Goal: Task Accomplishment & Management: Complete application form

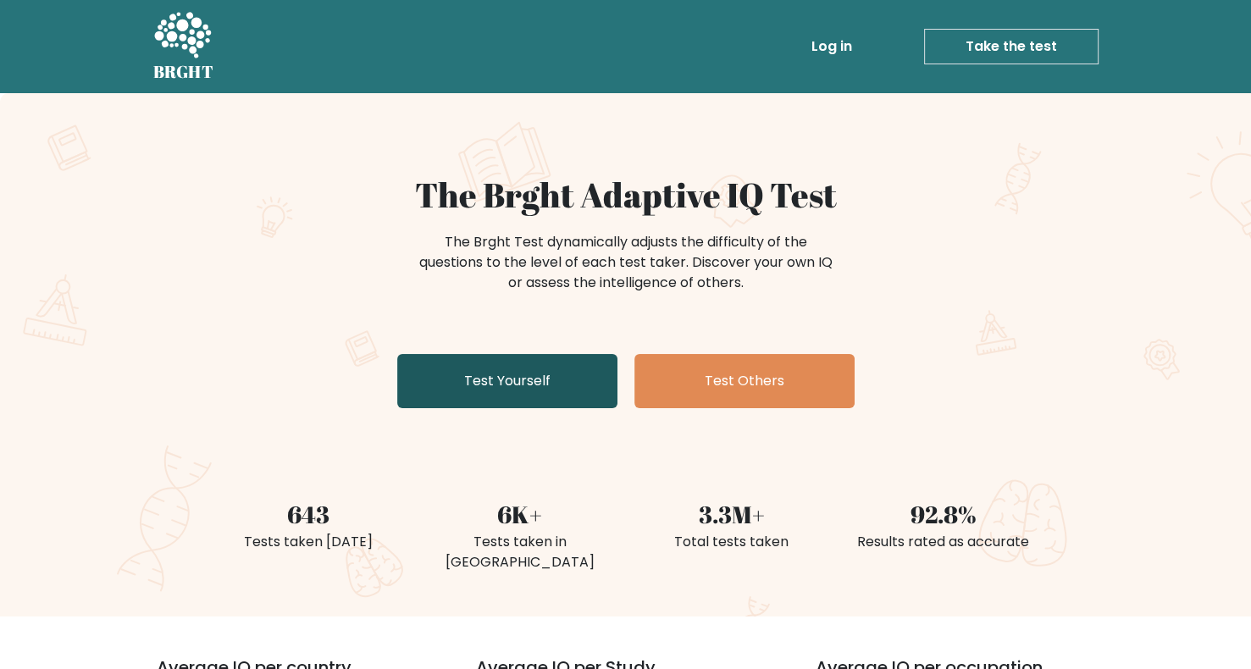
click at [572, 390] on link "Test Yourself" at bounding box center [507, 381] width 220 height 54
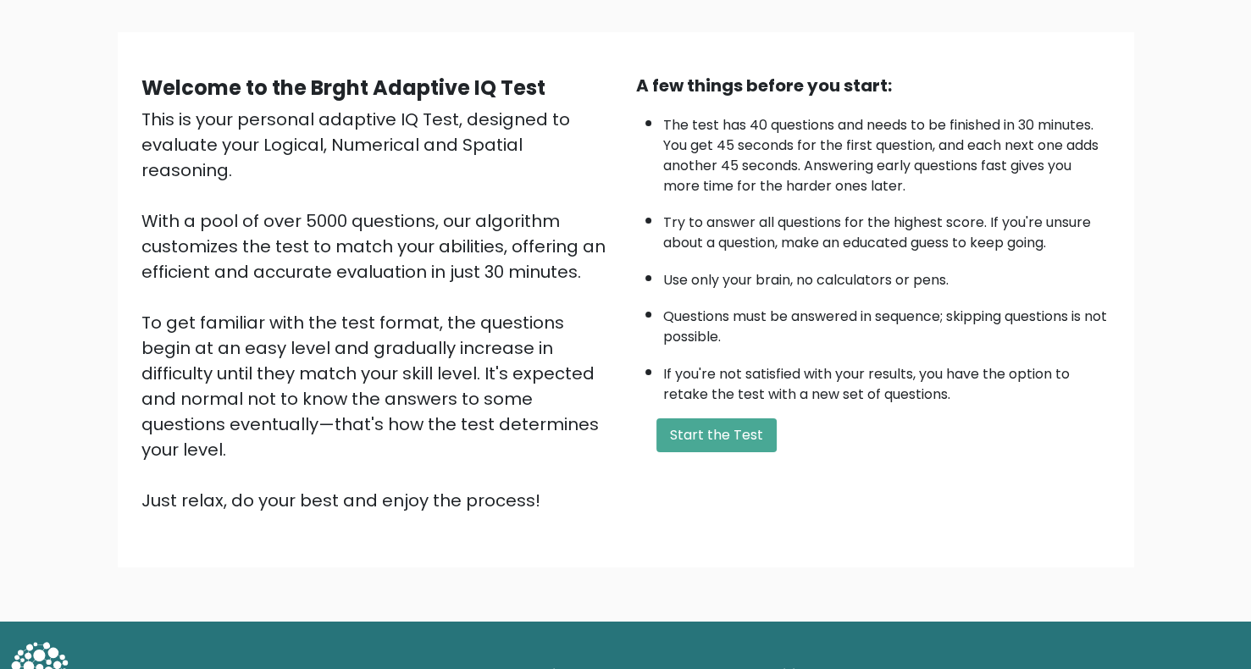
scroll to position [107, 0]
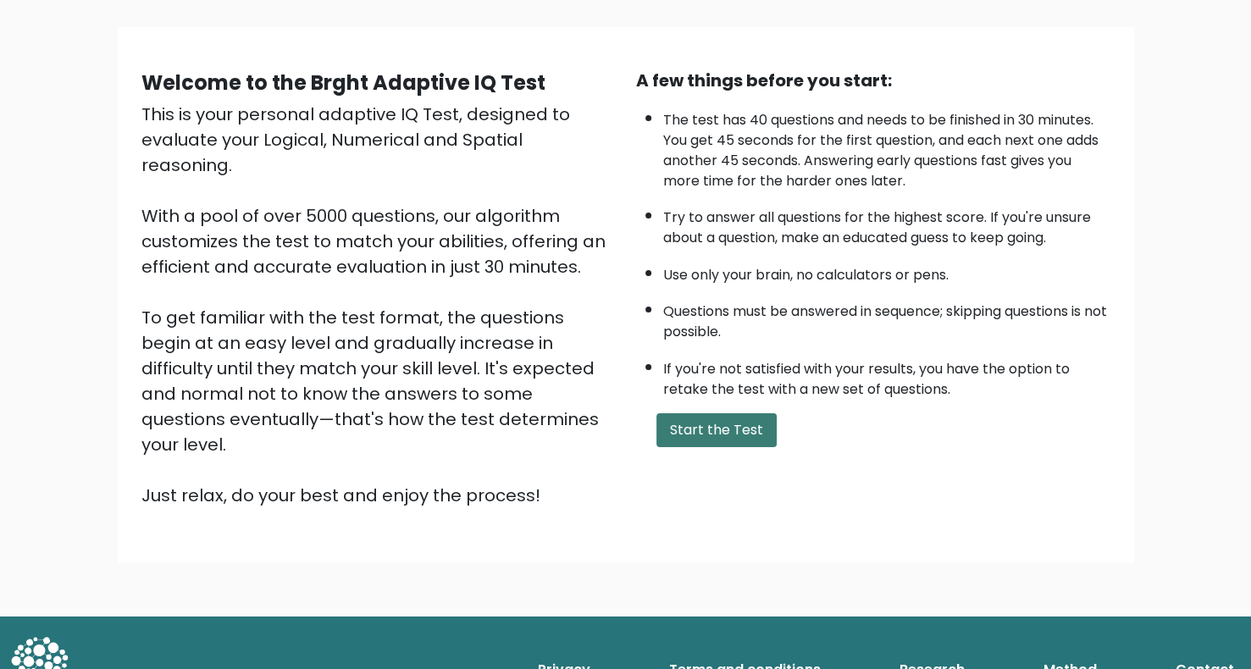
click at [717, 413] on button "Start the Test" at bounding box center [716, 430] width 120 height 34
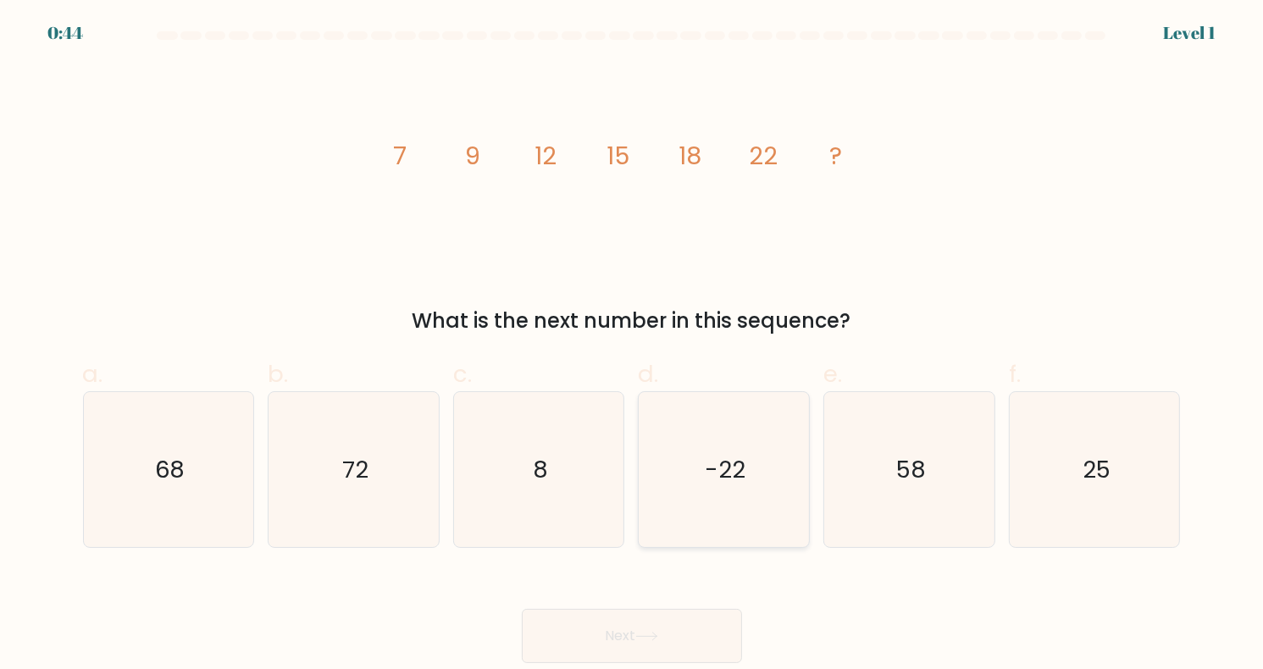
click at [755, 490] on icon "-22" at bounding box center [723, 469] width 155 height 155
click at [633, 346] on input "d. -22" at bounding box center [632, 340] width 1 height 11
radio input "true"
click at [755, 490] on icon "-22" at bounding box center [723, 469] width 153 height 153
click at [633, 346] on input "d. -22" at bounding box center [632, 340] width 1 height 11
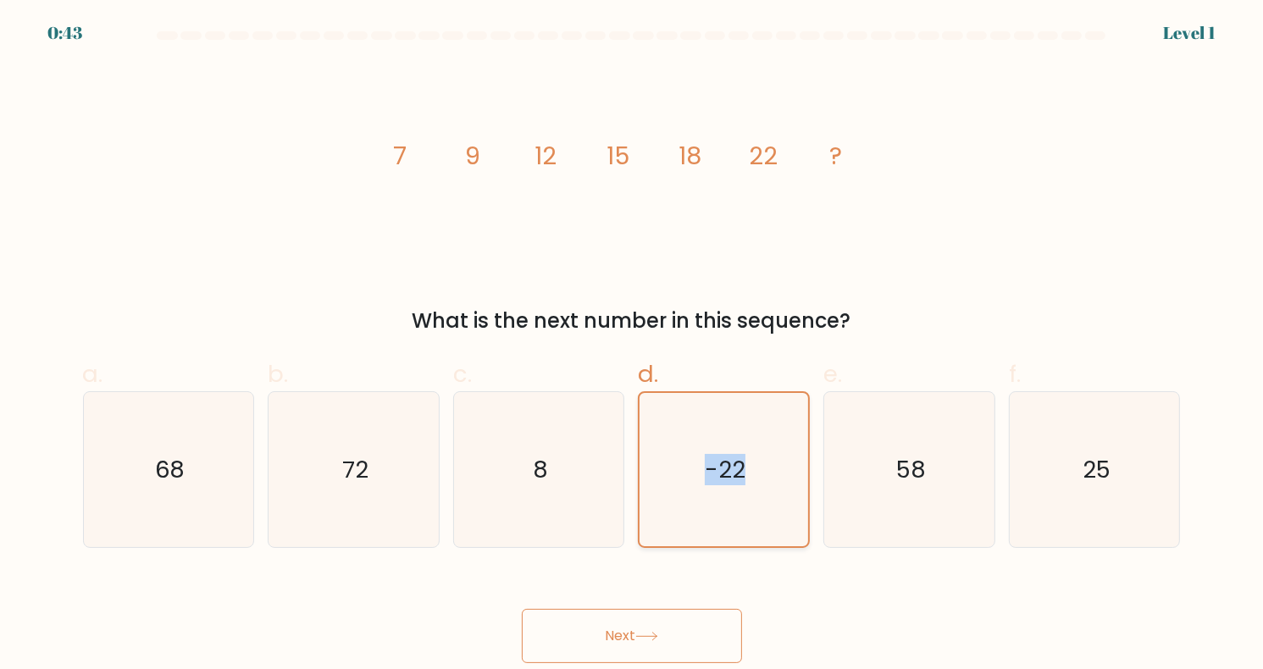
click at [755, 490] on icon "-22" at bounding box center [723, 469] width 153 height 153
click at [633, 346] on input "d. -22" at bounding box center [632, 340] width 1 height 11
click at [755, 490] on icon "-22" at bounding box center [723, 469] width 153 height 153
click at [633, 346] on input "d. -22" at bounding box center [632, 340] width 1 height 11
click at [755, 490] on icon "-22" at bounding box center [723, 469] width 153 height 153
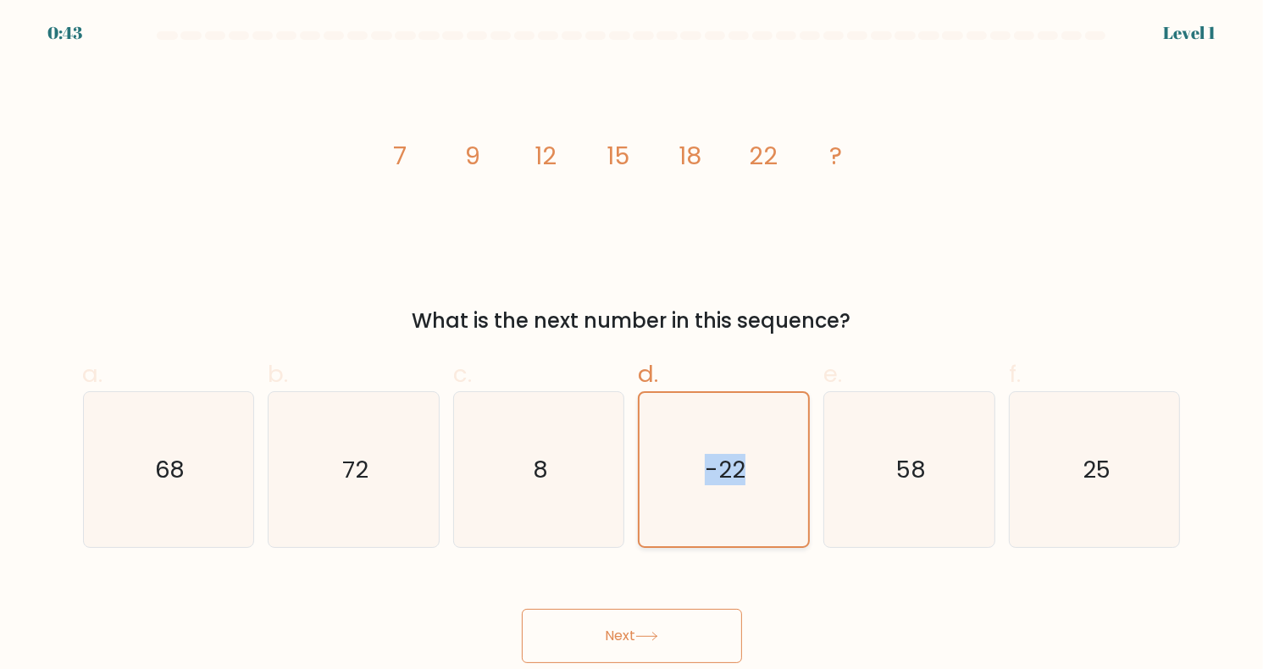
click at [633, 346] on input "d. -22" at bounding box center [632, 340] width 1 height 11
drag, startPoint x: 755, startPoint y: 490, endPoint x: 779, endPoint y: 492, distance: 24.7
click at [755, 490] on icon "-22" at bounding box center [723, 469] width 153 height 153
click at [633, 346] on input "d. -22" at bounding box center [632, 340] width 1 height 11
click at [784, 492] on icon "-22" at bounding box center [723, 469] width 153 height 153
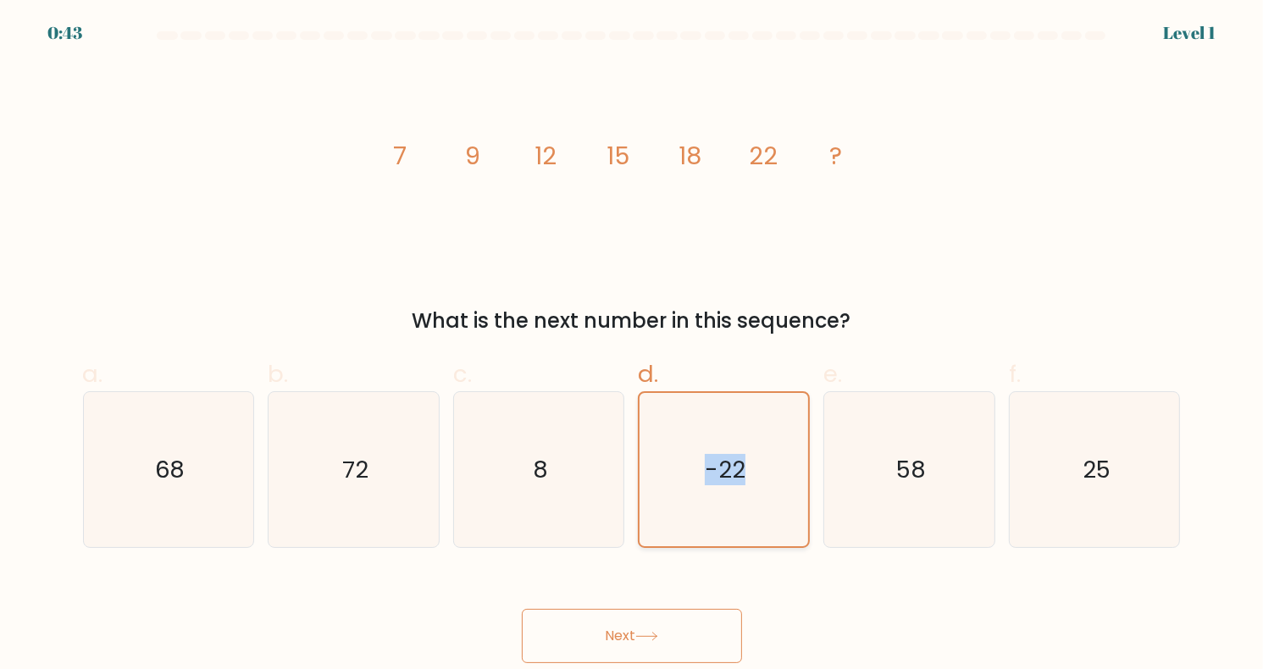
click at [633, 346] on input "d. -22" at bounding box center [632, 340] width 1 height 11
click at [784, 492] on icon "-22" at bounding box center [723, 469] width 153 height 153
click at [633, 346] on input "d. -22" at bounding box center [632, 340] width 1 height 11
click at [784, 492] on icon "-22" at bounding box center [723, 469] width 153 height 153
click at [633, 346] on input "d. -22" at bounding box center [632, 340] width 1 height 11
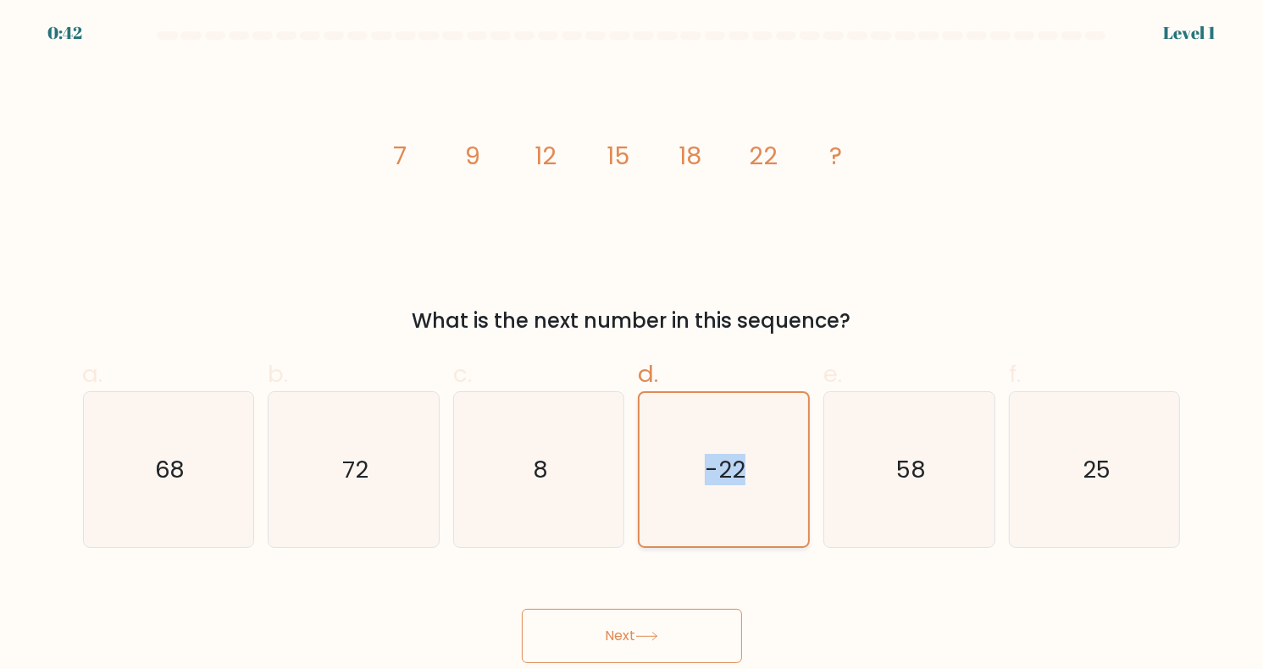
click at [784, 492] on icon "-22" at bounding box center [723, 469] width 153 height 153
click at [633, 346] on input "d. -22" at bounding box center [632, 340] width 1 height 11
click at [850, 457] on icon "58" at bounding box center [909, 469] width 155 height 155
click at [633, 346] on input "e. 58" at bounding box center [632, 340] width 1 height 11
radio input "true"
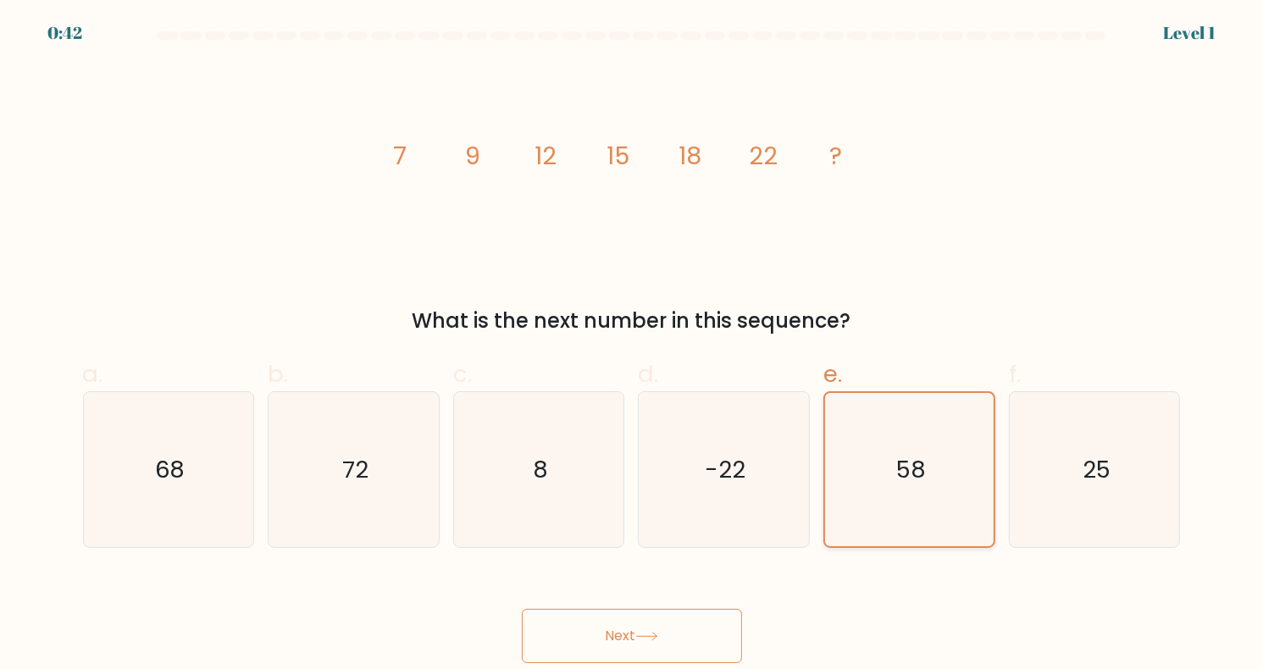
click at [924, 458] on text "58" at bounding box center [911, 469] width 30 height 31
click at [633, 346] on input "e. 58" at bounding box center [632, 340] width 1 height 11
click at [507, 459] on icon "8" at bounding box center [539, 469] width 155 height 155
click at [632, 346] on input "c. 8" at bounding box center [632, 340] width 1 height 11
radio input "true"
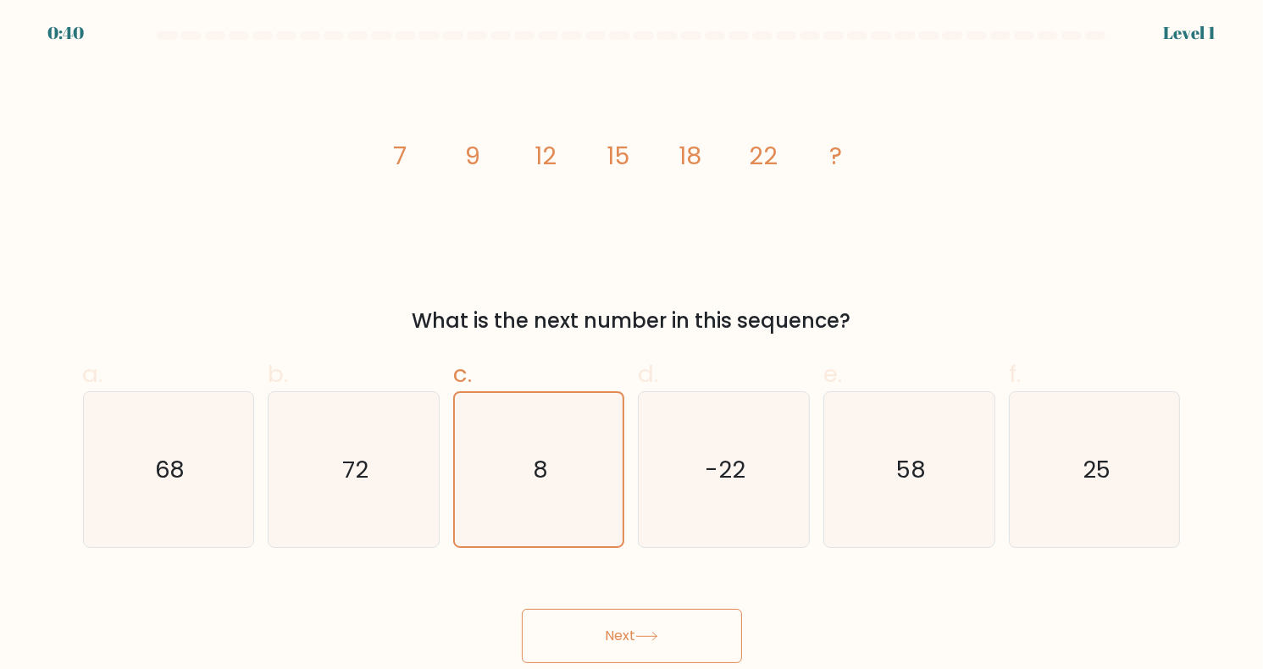
click at [660, 618] on button "Next" at bounding box center [632, 636] width 220 height 54
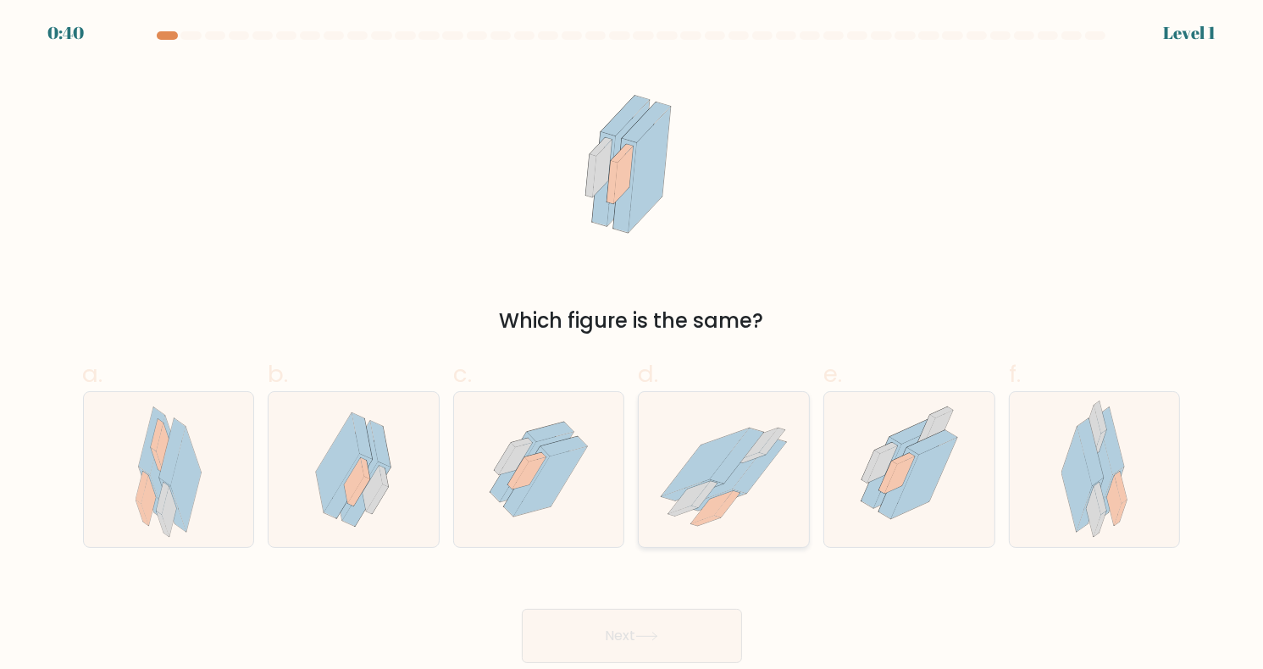
drag, startPoint x: 678, startPoint y: 472, endPoint x: 680, endPoint y: 483, distance: 11.1
click at [679, 473] on icon at bounding box center [724, 470] width 170 height 140
click at [633, 346] on input "d." at bounding box center [632, 340] width 1 height 11
radio input "true"
click at [668, 595] on div "Next" at bounding box center [632, 615] width 1118 height 95
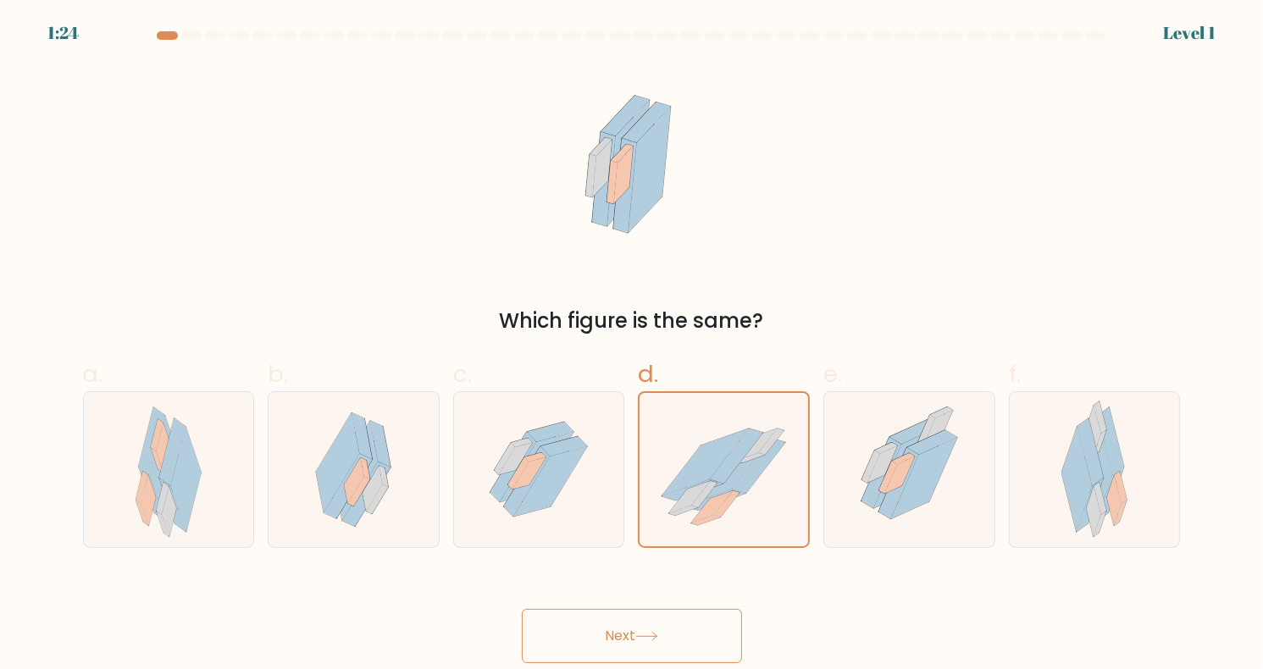
click at [671, 607] on div "Next" at bounding box center [632, 615] width 1118 height 95
click at [678, 616] on button "Next" at bounding box center [632, 636] width 220 height 54
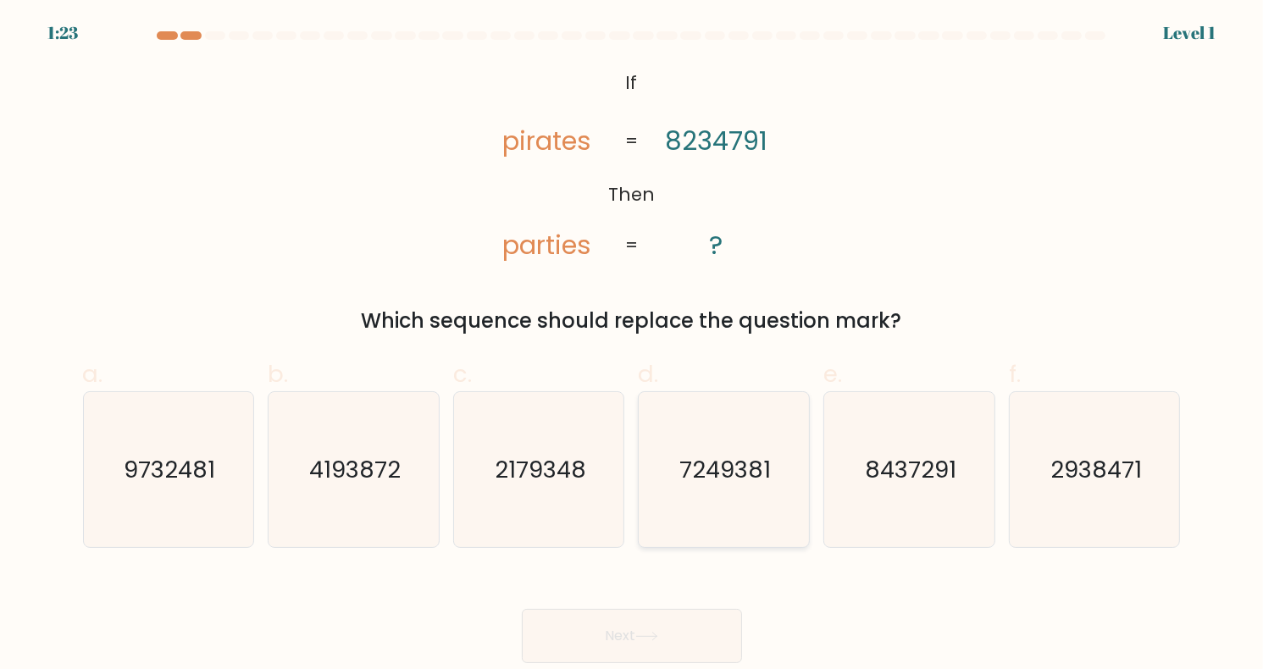
drag, startPoint x: 706, startPoint y: 510, endPoint x: 705, endPoint y: 536, distance: 26.3
click at [706, 510] on icon "7249381" at bounding box center [723, 469] width 155 height 155
click at [633, 346] on input "d. 7249381" at bounding box center [632, 340] width 1 height 11
radio input "true"
click at [694, 611] on button "Next" at bounding box center [632, 636] width 220 height 54
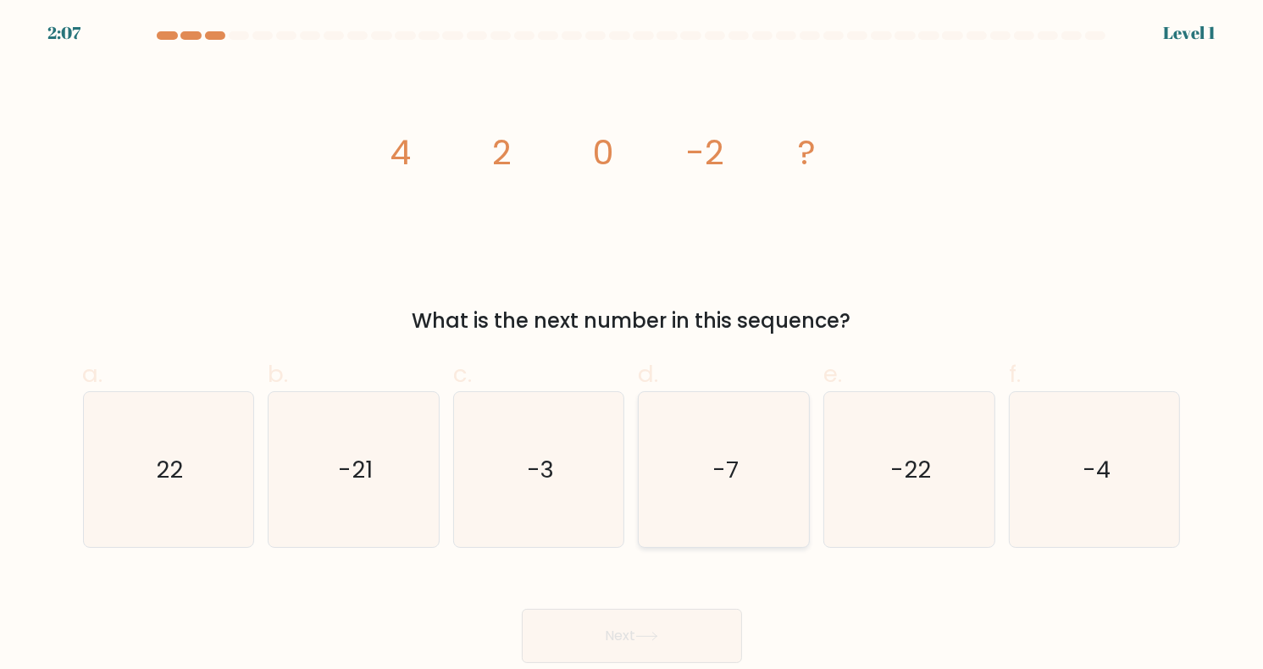
drag, startPoint x: 710, startPoint y: 499, endPoint x: 691, endPoint y: 601, distance: 103.3
click at [710, 500] on icon "-7" at bounding box center [723, 469] width 155 height 155
click at [633, 346] on input "d. -7" at bounding box center [632, 340] width 1 height 11
radio input "true"
click at [687, 622] on button "Next" at bounding box center [632, 636] width 220 height 54
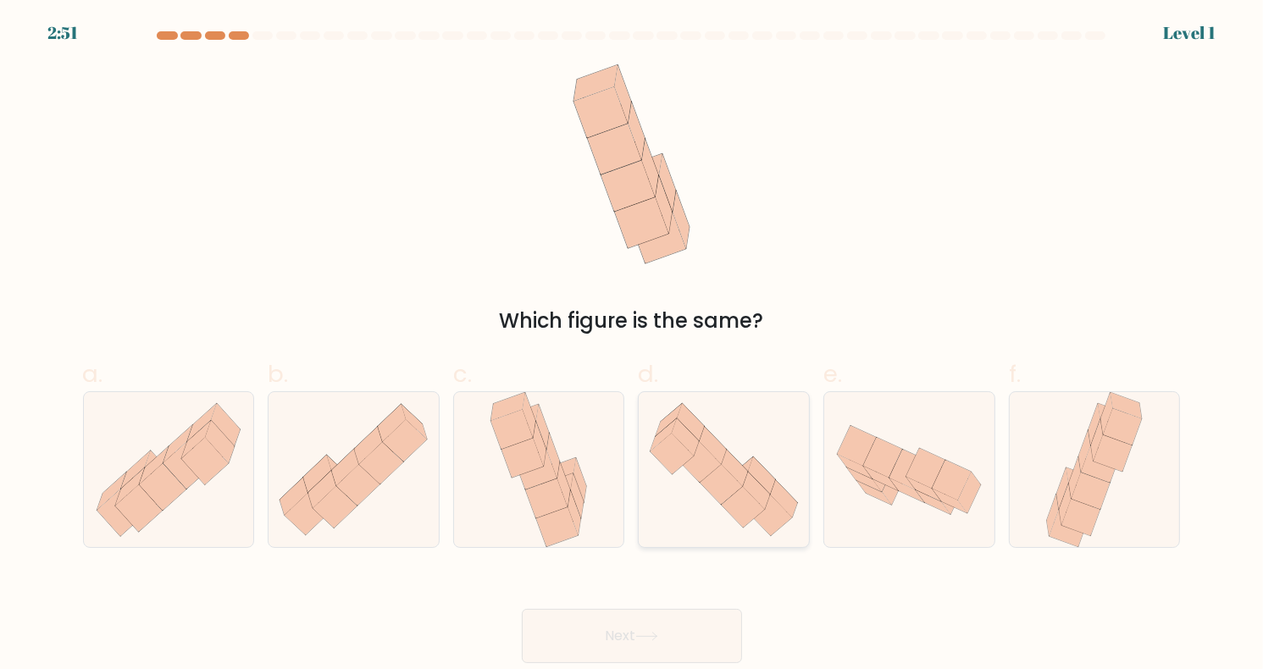
click at [711, 493] on icon at bounding box center [721, 484] width 43 height 41
click at [633, 346] on input "d." at bounding box center [632, 340] width 1 height 11
radio input "true"
click at [680, 602] on div "Next" at bounding box center [632, 615] width 1118 height 95
click at [682, 617] on button "Next" at bounding box center [632, 636] width 220 height 54
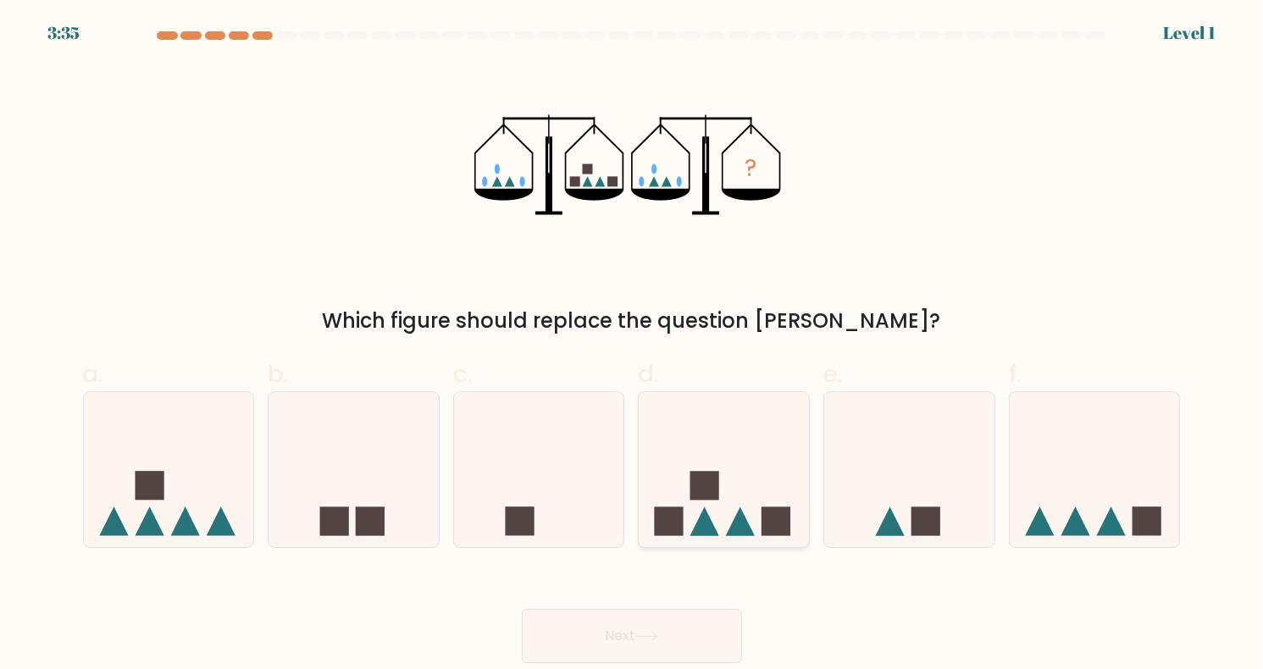
click at [716, 499] on rect at bounding box center [704, 485] width 29 height 29
click at [633, 346] on input "d." at bounding box center [632, 340] width 1 height 11
radio input "true"
drag, startPoint x: 684, startPoint y: 617, endPoint x: 684, endPoint y: 586, distance: 30.5
click at [684, 618] on button "Next" at bounding box center [632, 636] width 220 height 54
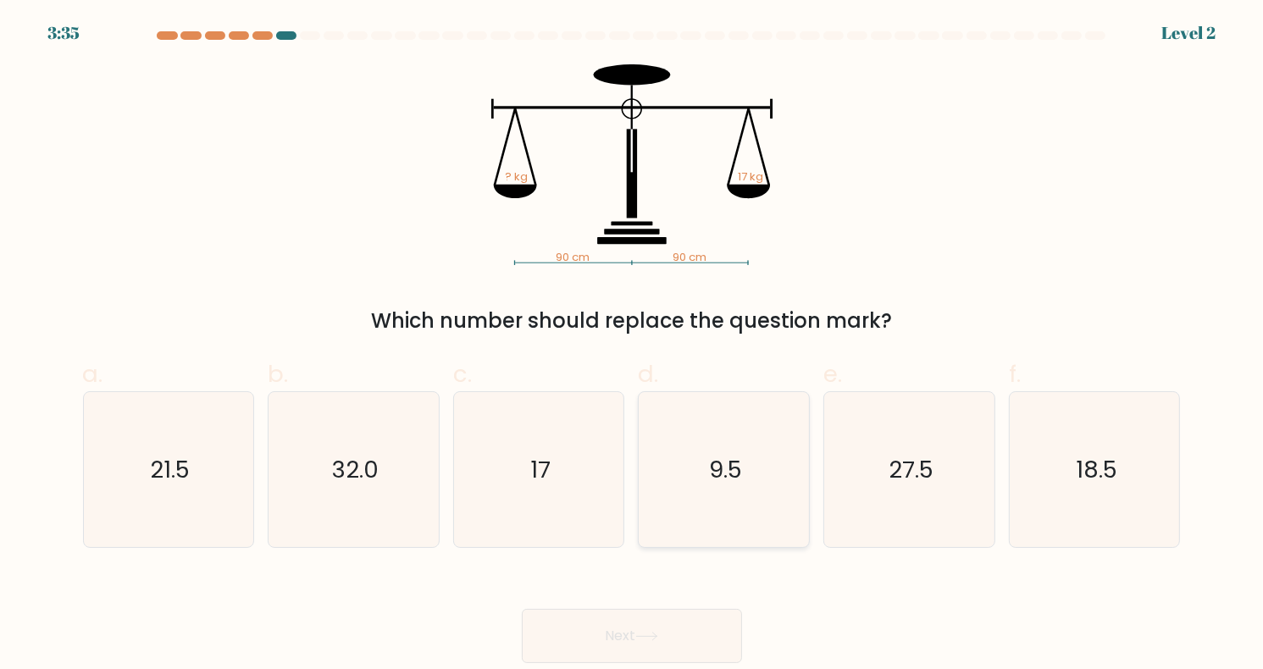
click at [702, 521] on icon "9.5" at bounding box center [723, 469] width 155 height 155
click at [633, 346] on input "d. 9.5" at bounding box center [632, 340] width 1 height 11
radio input "true"
click at [685, 605] on div "Next" at bounding box center [632, 615] width 1118 height 95
click at [687, 612] on button "Next" at bounding box center [632, 636] width 220 height 54
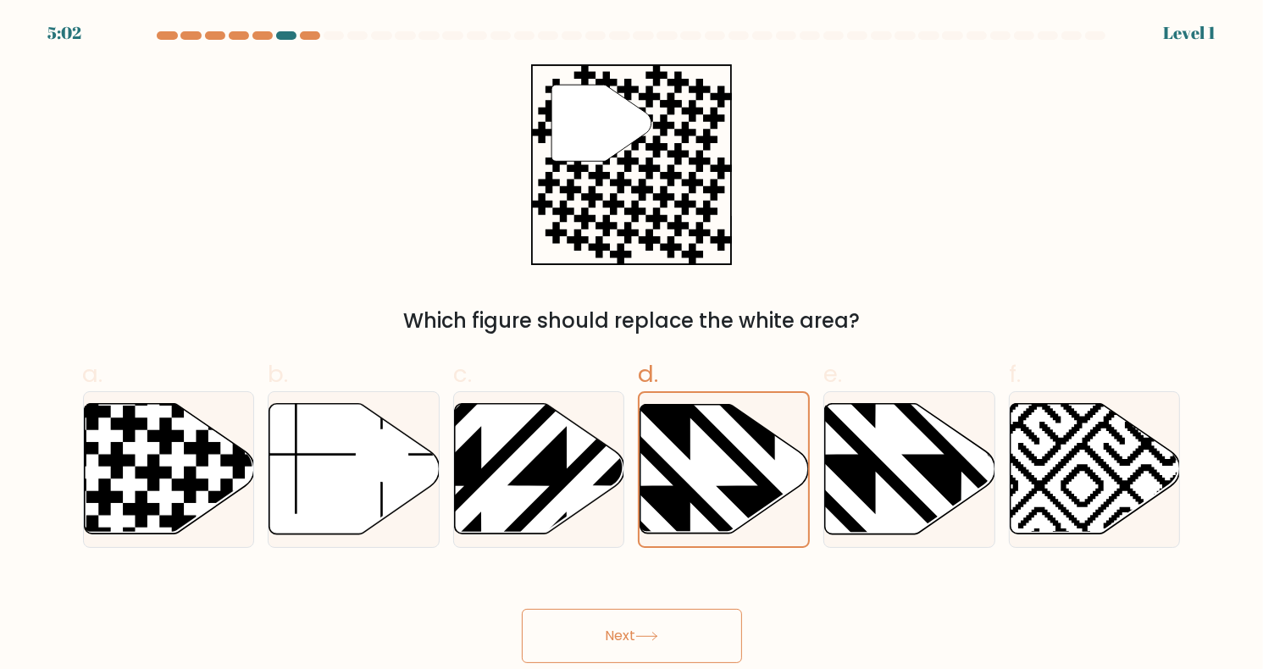
click at [690, 609] on button "Next" at bounding box center [632, 636] width 220 height 54
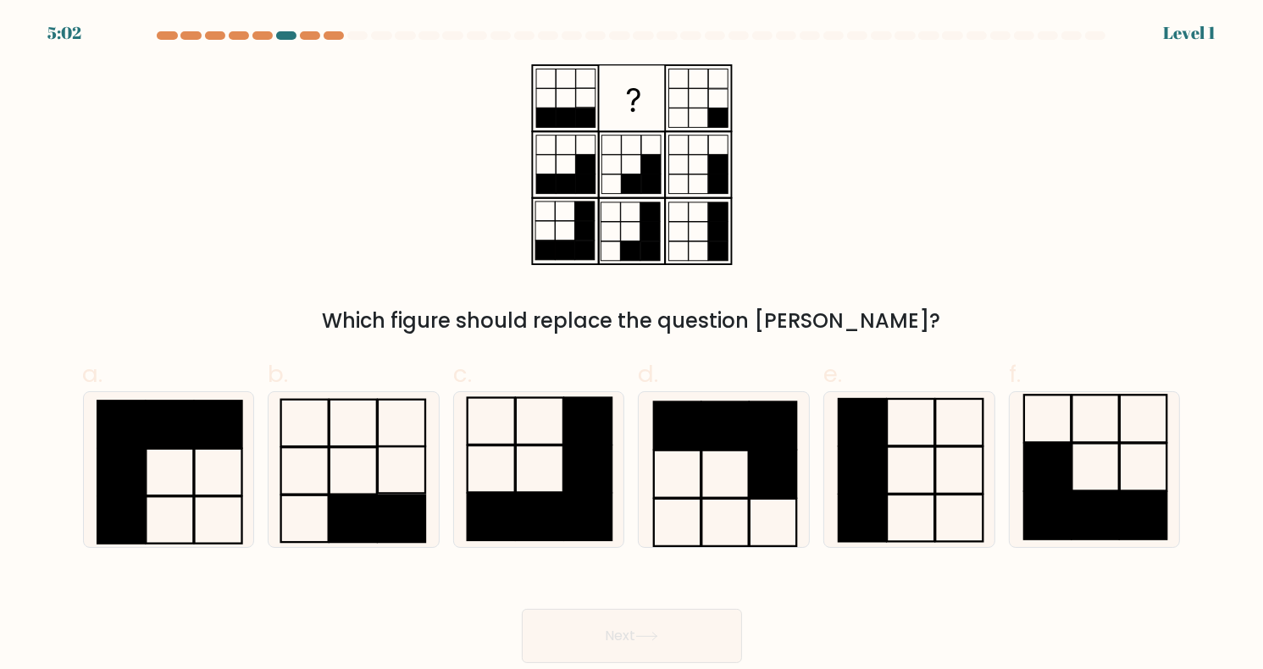
click at [691, 616] on button "Next" at bounding box center [632, 636] width 220 height 54
